Goal: Transaction & Acquisition: Download file/media

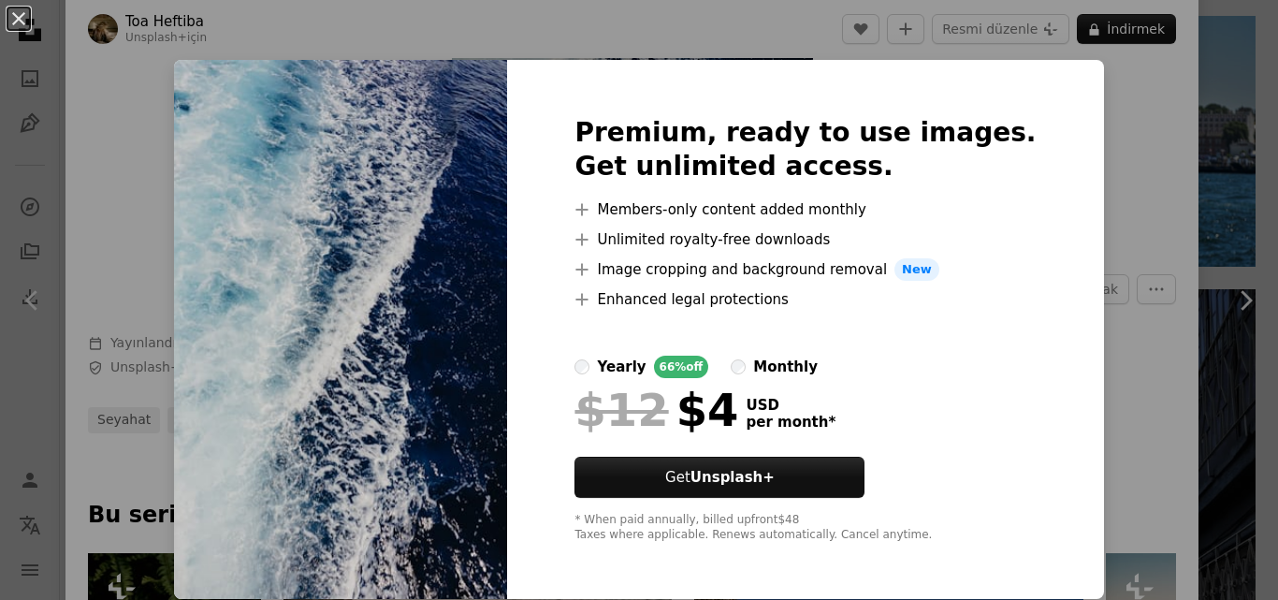
scroll to position [1, 0]
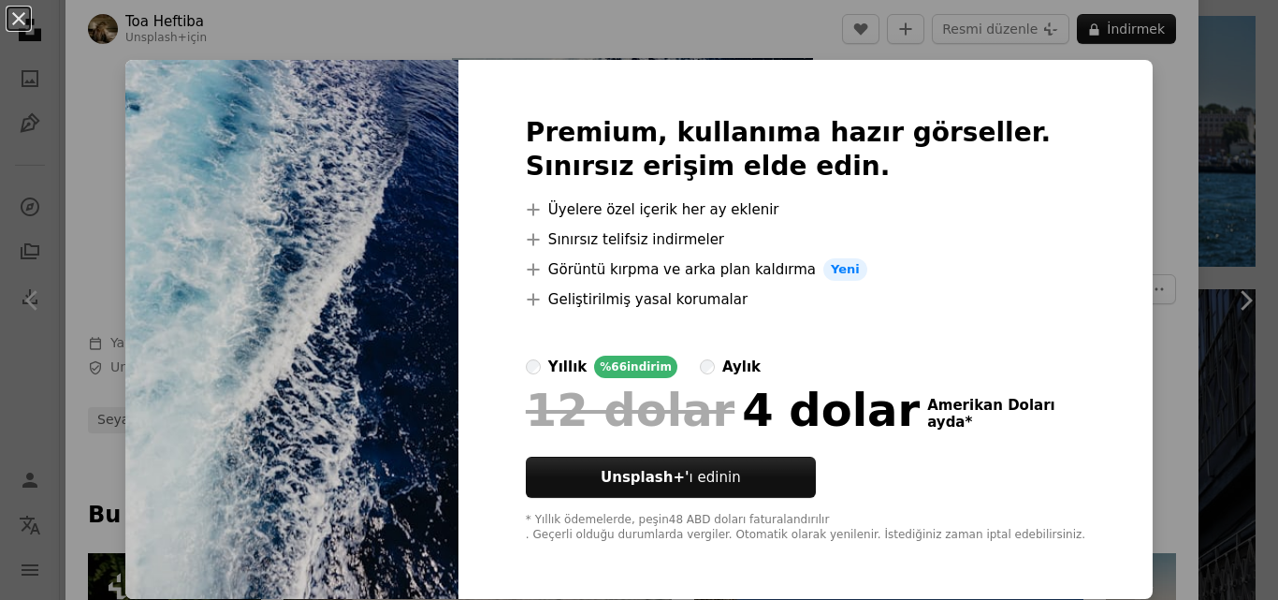
click at [1139, 116] on div "An X shape Premium, kullanıma hazır görseller. Sınırsız erişim elde edin. A plu…" at bounding box center [639, 300] width 1278 height 600
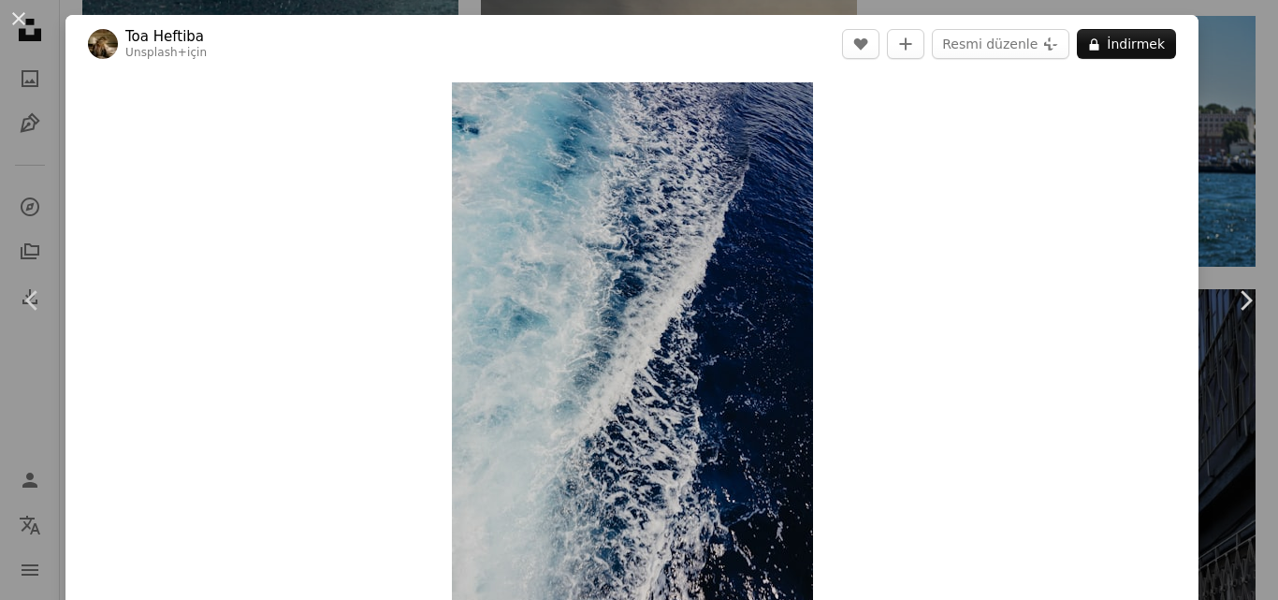
click at [7, 19] on button "An X shape" at bounding box center [18, 18] width 22 height 22
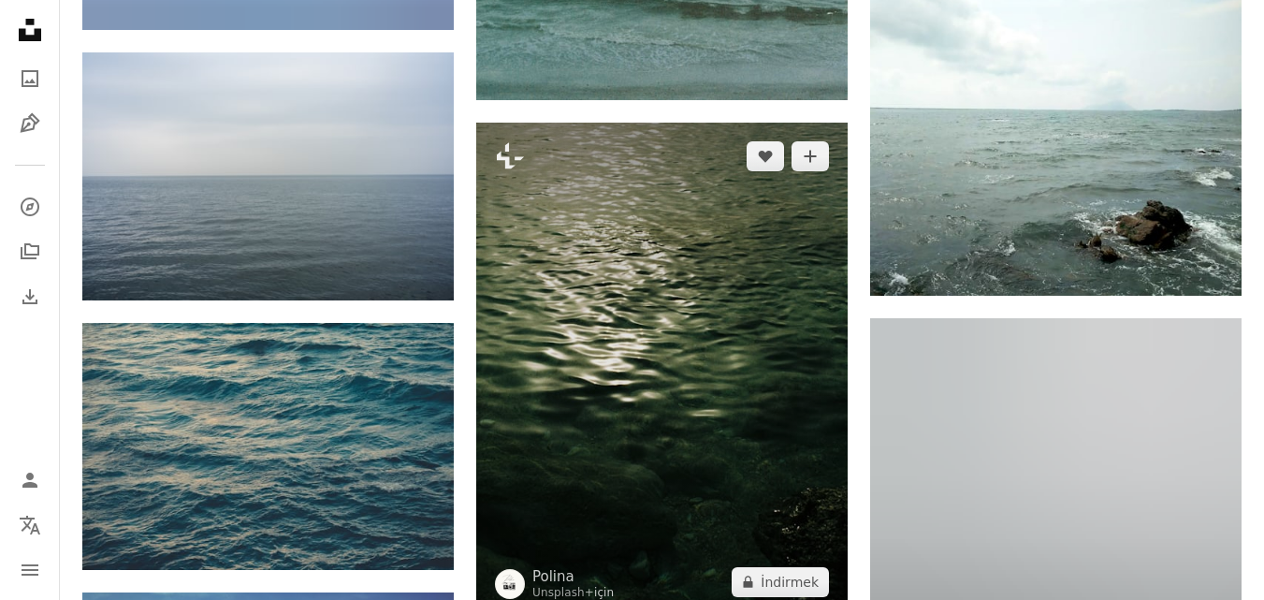
scroll to position [39569, 0]
